Goal: Find specific page/section: Find specific page/section

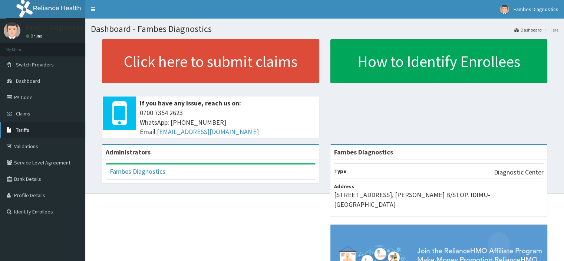
click at [30, 129] on link "Tariffs" at bounding box center [42, 130] width 85 height 16
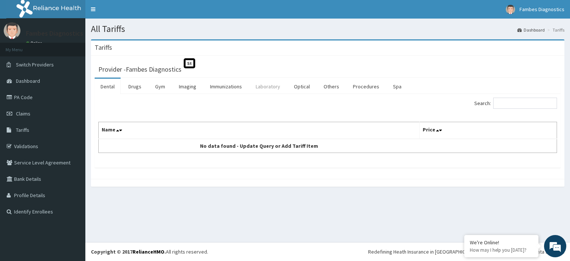
click at [267, 89] on link "Laboratory" at bounding box center [268, 87] width 36 height 16
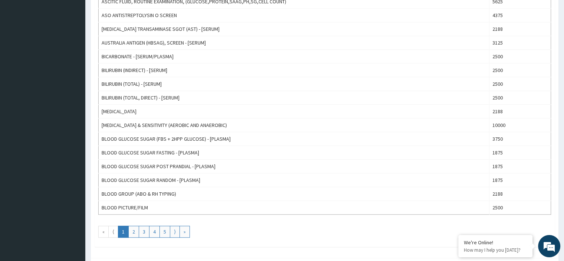
scroll to position [616, 0]
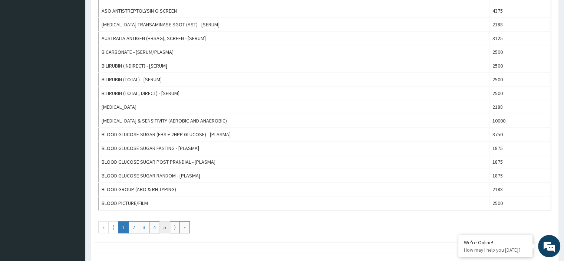
click at [163, 223] on link "5" at bounding box center [165, 227] width 11 height 12
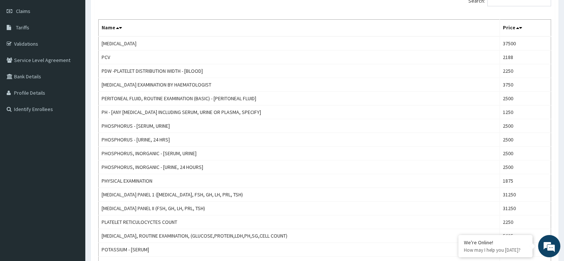
scroll to position [38, 0]
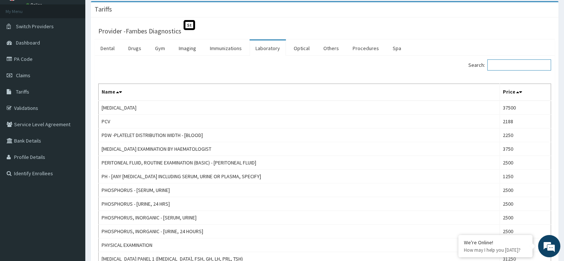
click at [502, 65] on input "Search:" at bounding box center [520, 64] width 64 height 11
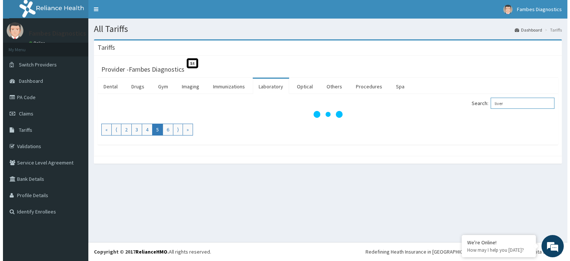
scroll to position [0, 0]
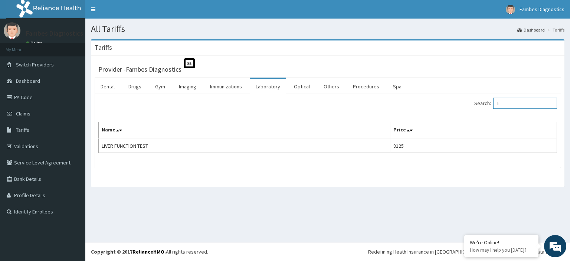
type input "l"
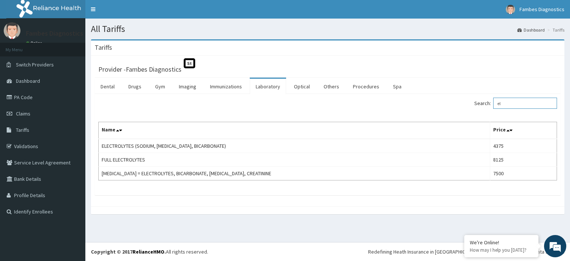
type input "e"
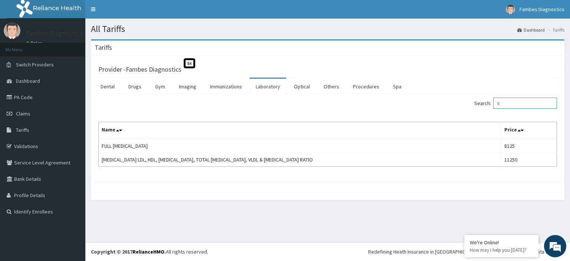
type input "l"
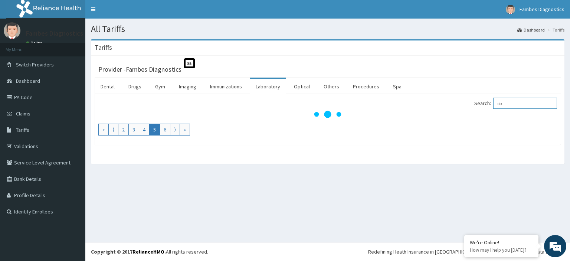
type input "o"
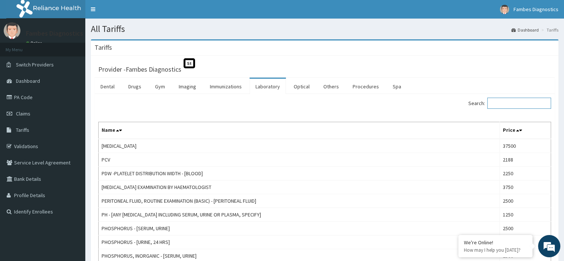
click at [525, 105] on input "Search:" at bounding box center [520, 103] width 64 height 11
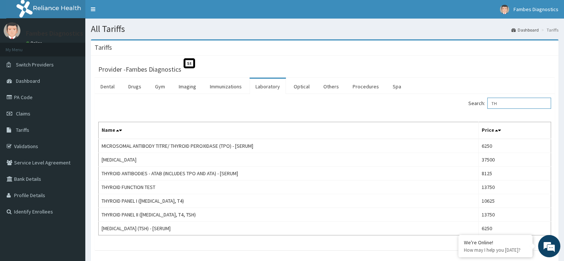
type input "T"
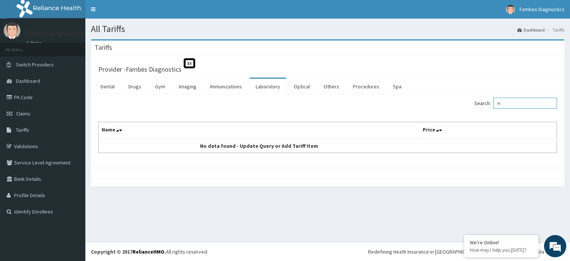
type input "H"
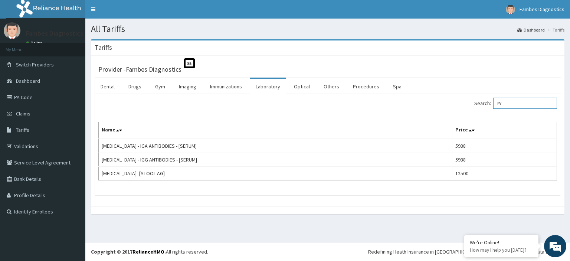
type input "P"
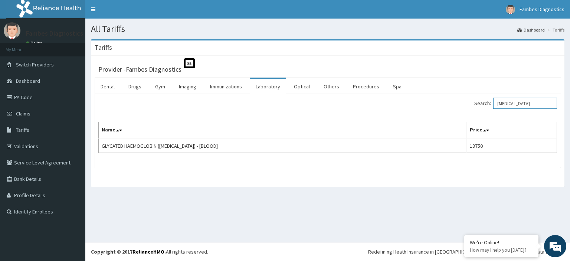
type input "[MEDICAL_DATA]"
